Goal: Transaction & Acquisition: Purchase product/service

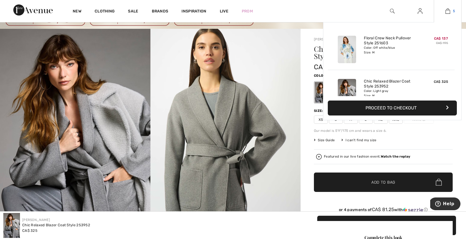
click at [449, 12] on img at bounding box center [447, 11] width 5 height 7
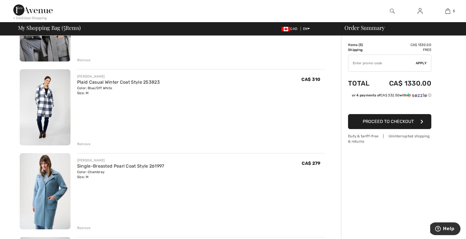
scroll to position [177, 0]
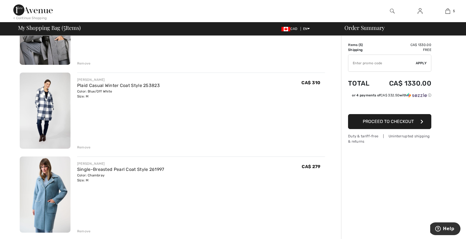
click at [52, 114] on img at bounding box center [45, 111] width 51 height 76
